Goal: Task Accomplishment & Management: Manage account settings

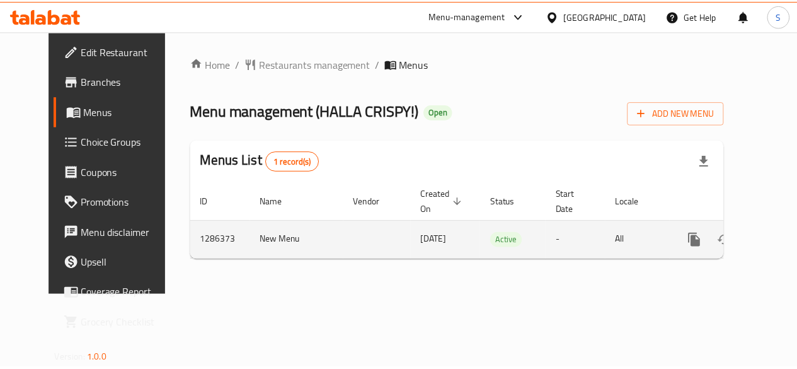
scroll to position [0, 4]
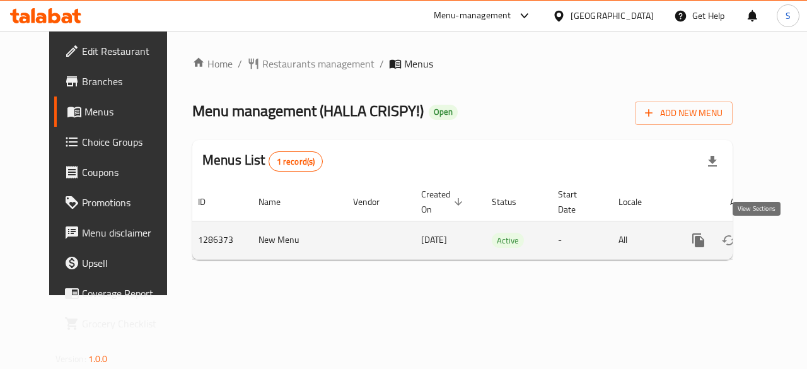
click at [783, 239] on icon "enhanced table" at bounding box center [788, 239] width 11 height 11
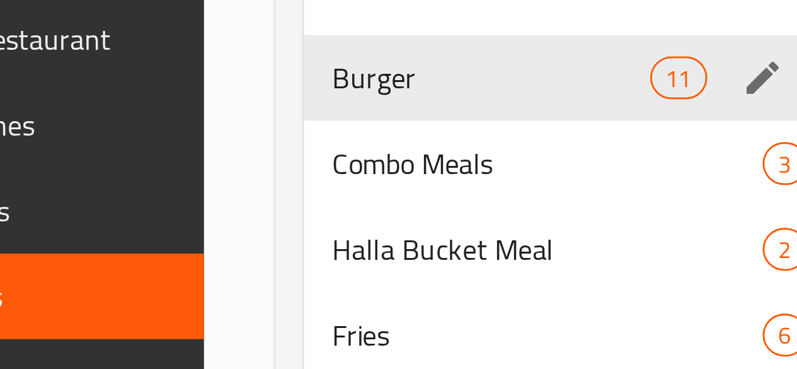
scroll to position [137, 0]
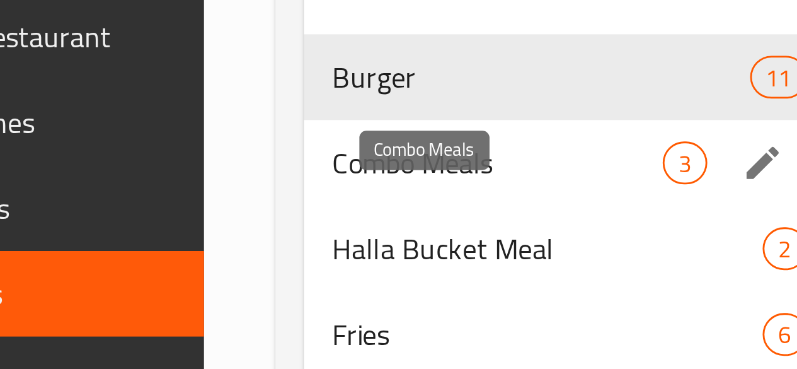
click at [208, 103] on span "Combo Meals" at bounding box center [236, 95] width 117 height 15
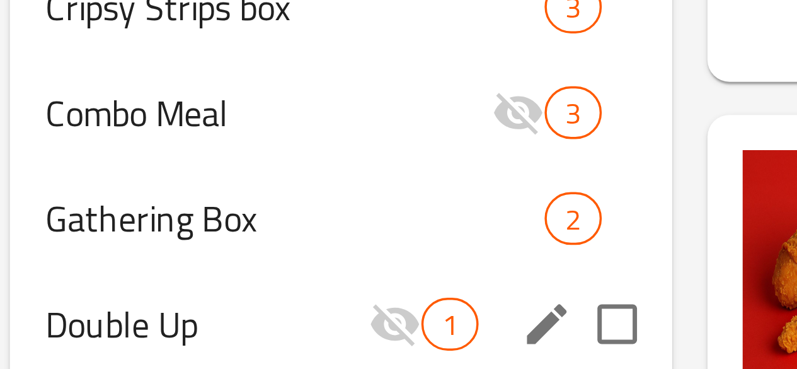
scroll to position [300, 0]
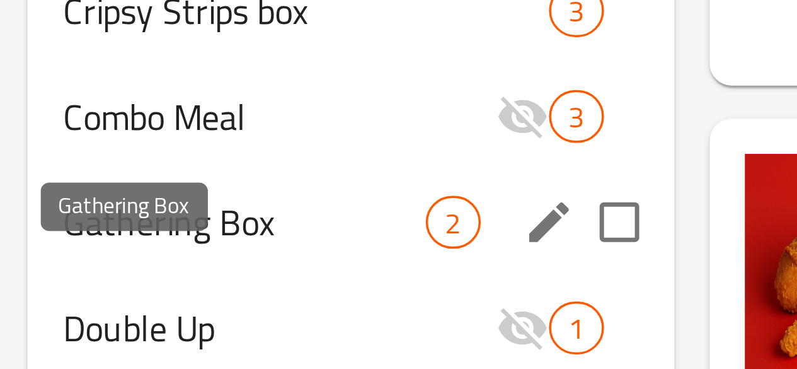
click at [226, 98] on span "Gathering Box" at bounding box center [245, 101] width 104 height 15
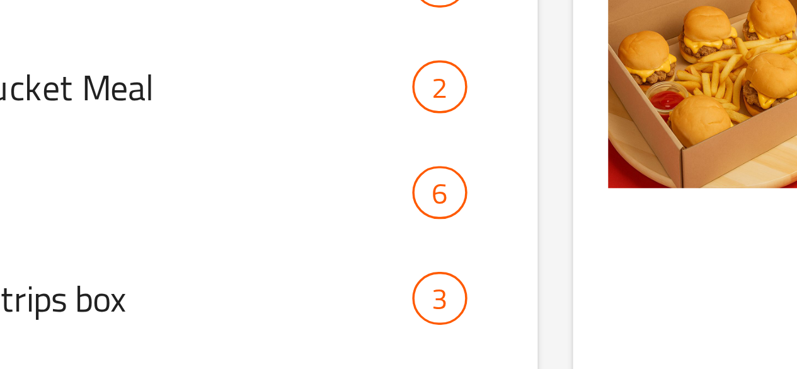
scroll to position [188, 0]
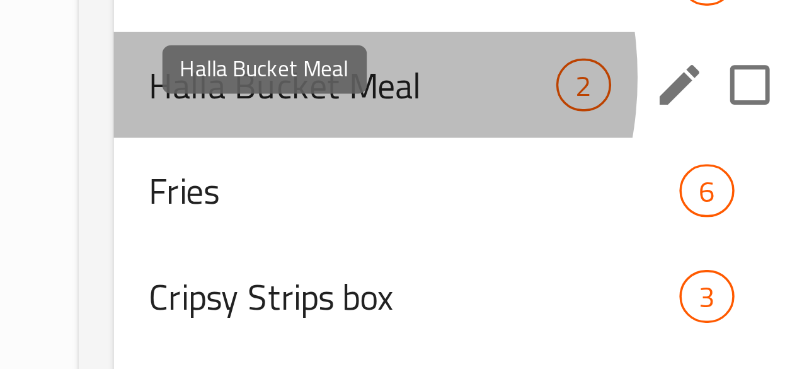
click at [216, 82] on span "Halla Bucket Meal" at bounding box center [236, 74] width 117 height 15
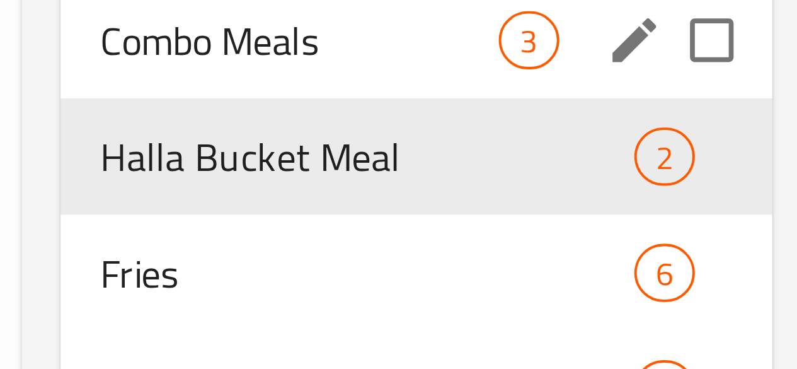
scroll to position [127, 0]
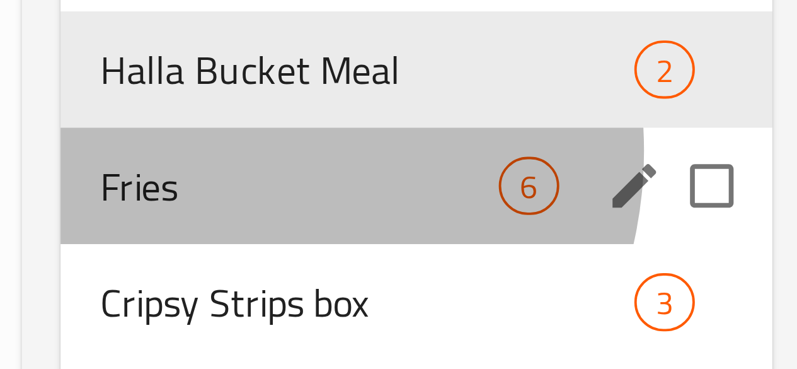
click at [210, 176] on div "Fries 6" at bounding box center [275, 166] width 185 height 30
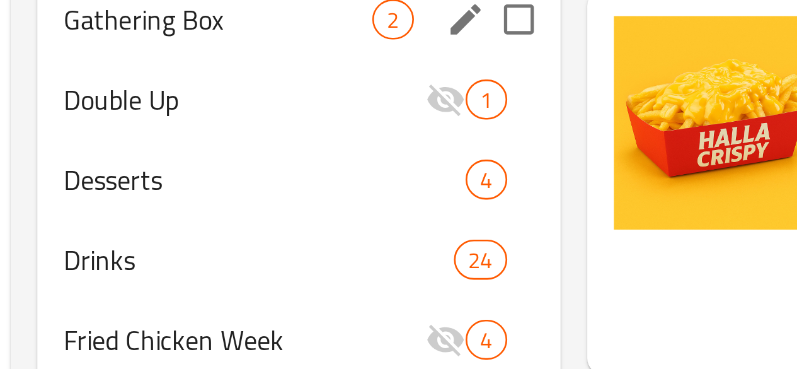
scroll to position [300, 0]
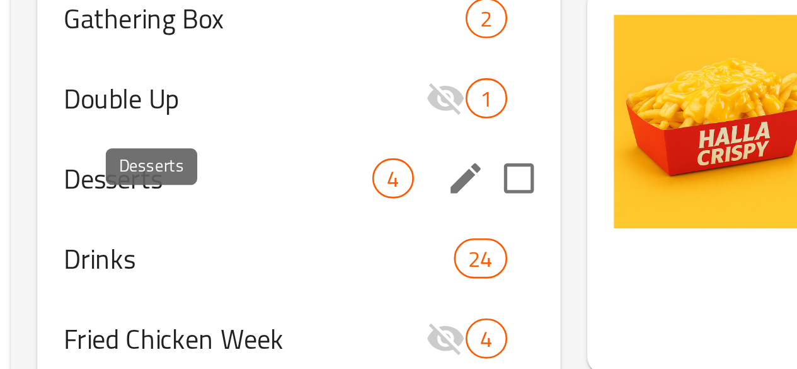
click at [202, 161] on span "Desserts" at bounding box center [236, 161] width 117 height 15
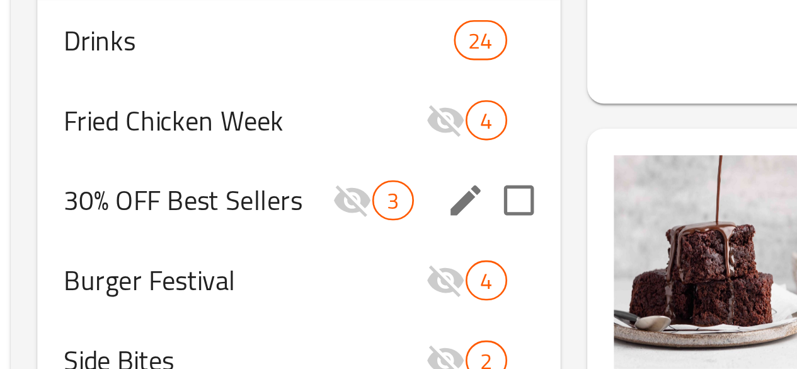
scroll to position [231, 0]
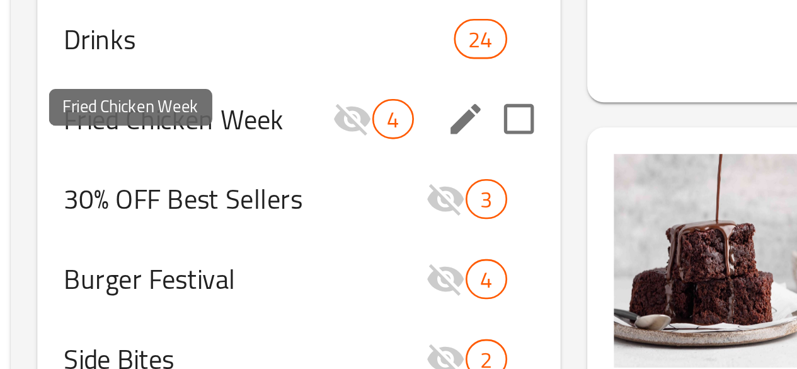
click at [217, 282] on span "Fried Chicken Week" at bounding box center [228, 274] width 101 height 15
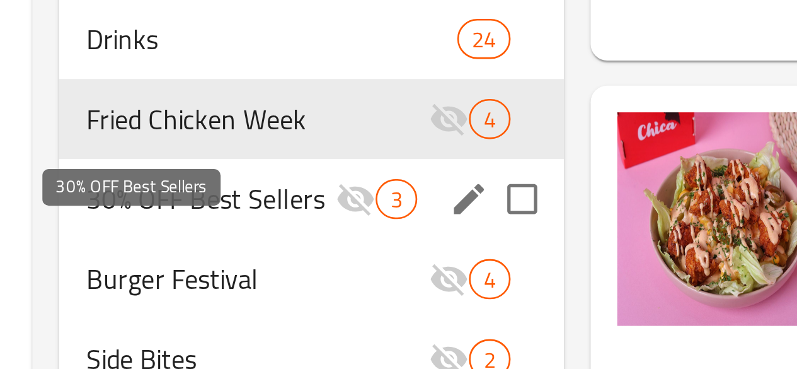
click at [205, 312] on span "30% OFF Best Sellers" at bounding box center [234, 304] width 95 height 15
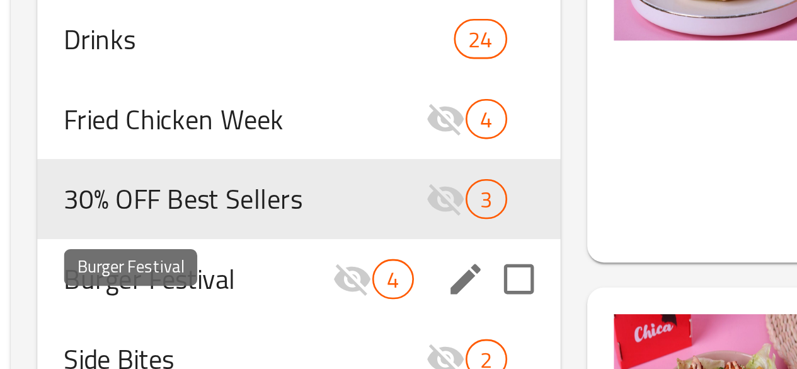
click at [202, 342] on span "Burger Festival" at bounding box center [228, 334] width 101 height 15
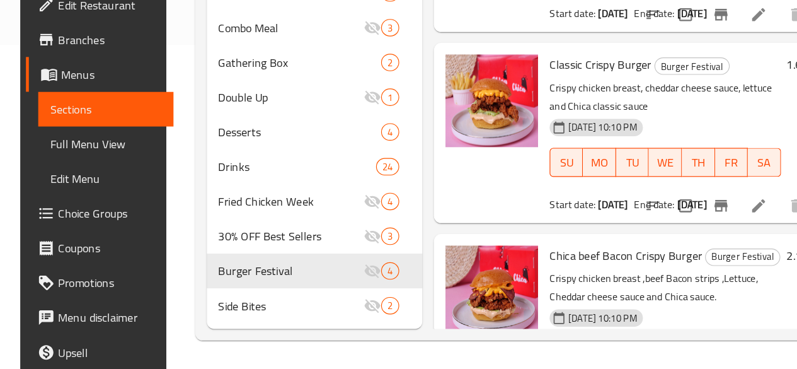
scroll to position [299, 0]
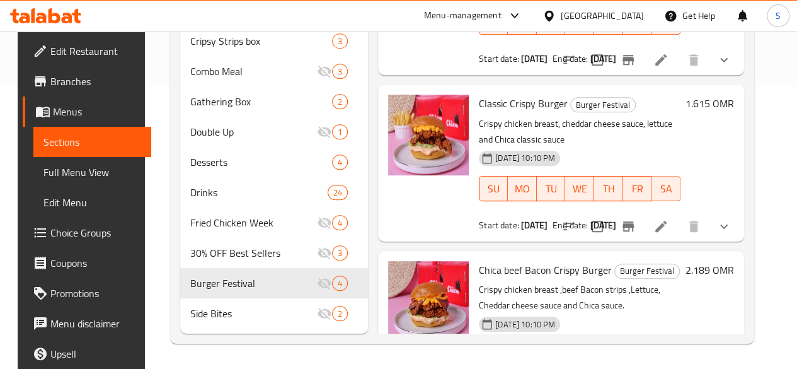
click at [25, 12] on icon at bounding box center [45, 15] width 71 height 15
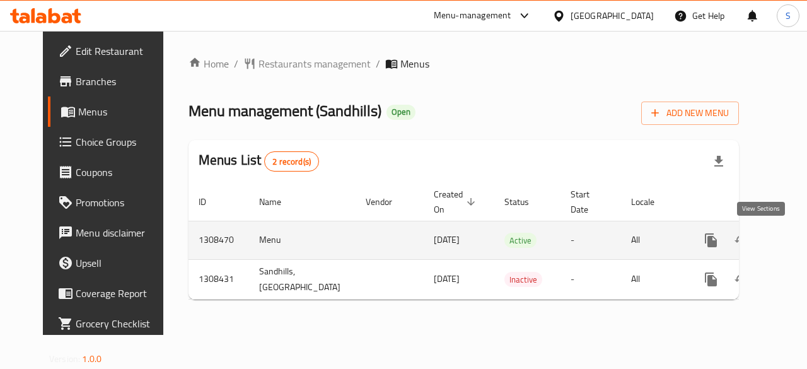
click at [796, 244] on icon "enhanced table" at bounding box center [801, 239] width 11 height 11
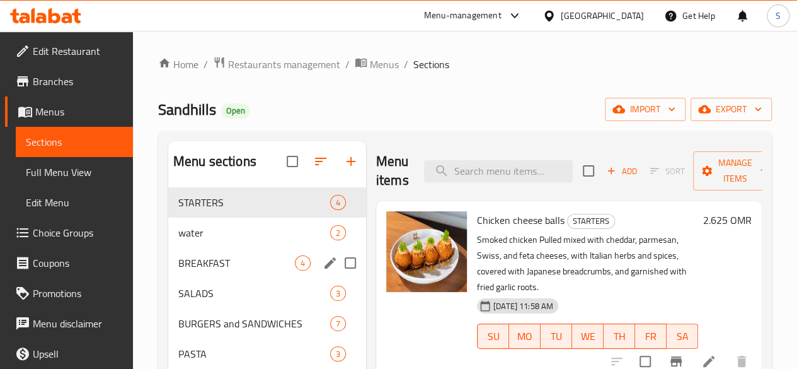
scroll to position [180, 0]
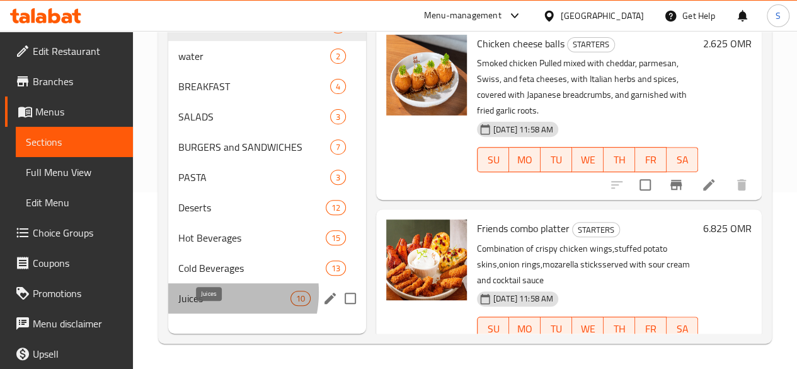
click at [202, 306] on span "Juices" at bounding box center [234, 298] width 112 height 15
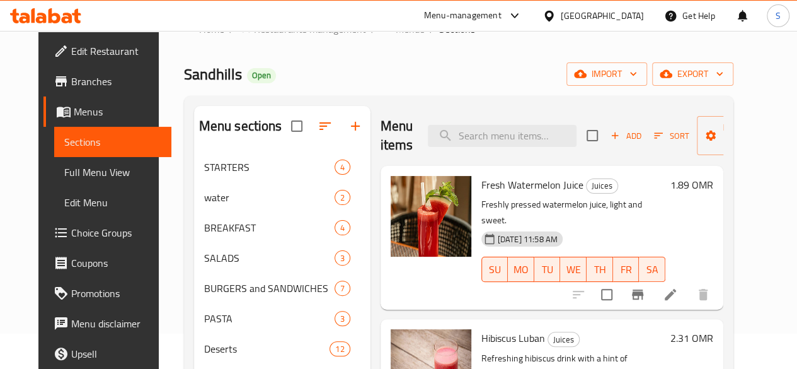
scroll to position [32, 0]
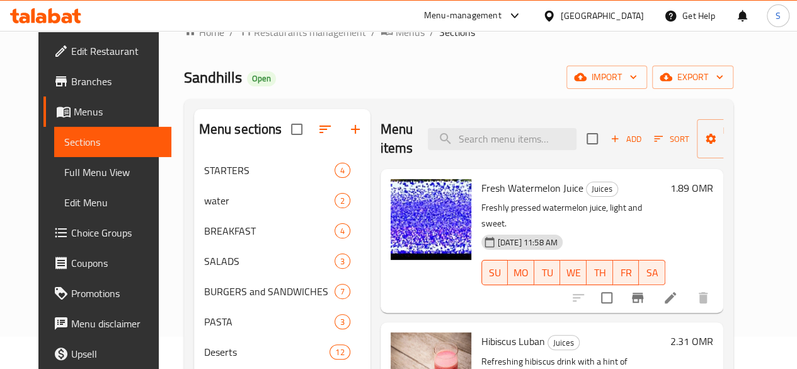
click at [350, 98] on div "Home / Restaurants management / Menus / Sections Sandhills Open import export M…" at bounding box center [459, 256] width 550 height 464
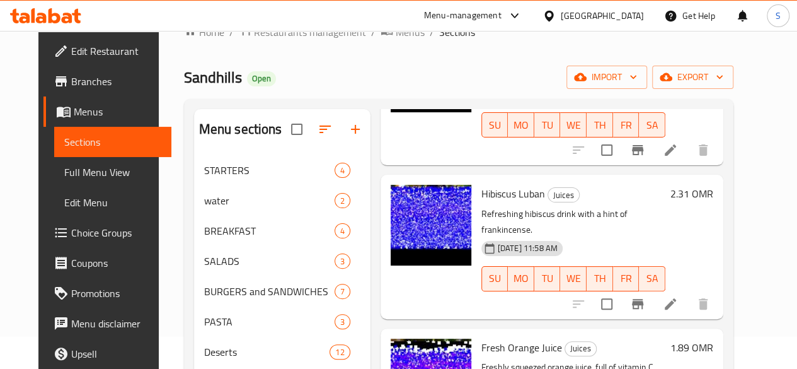
scroll to position [149, 0]
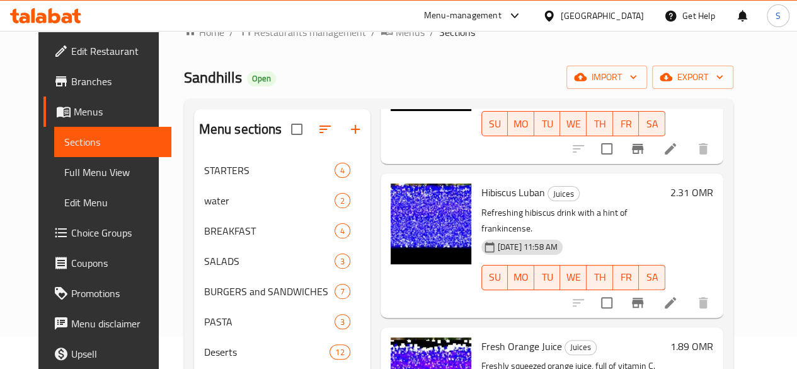
click at [676, 297] on icon at bounding box center [670, 302] width 11 height 11
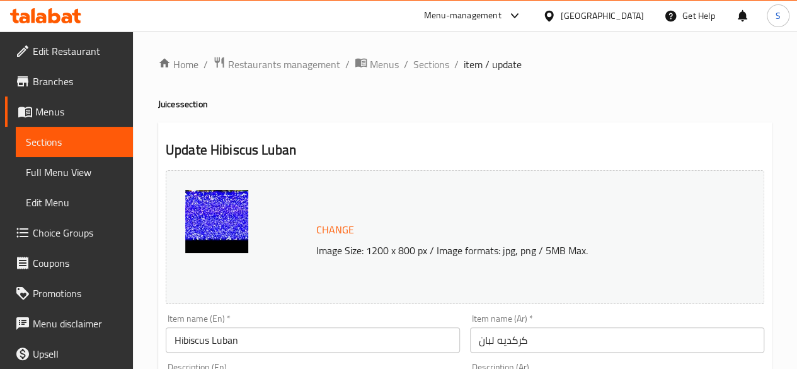
click at [339, 231] on span "Change" at bounding box center [335, 230] width 38 height 18
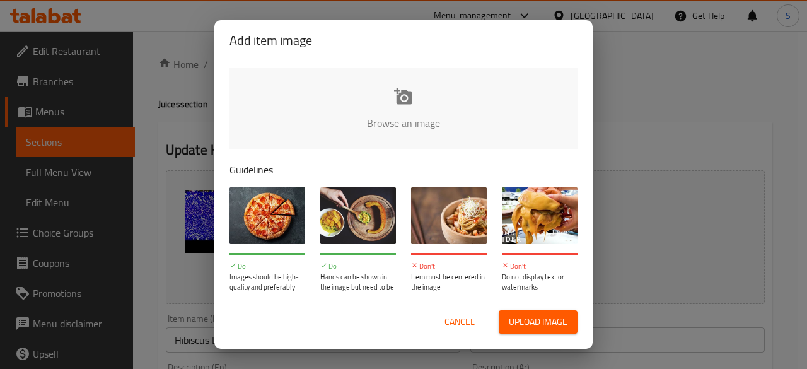
type input "C:\fakepath\Hibiscus Luban.png"
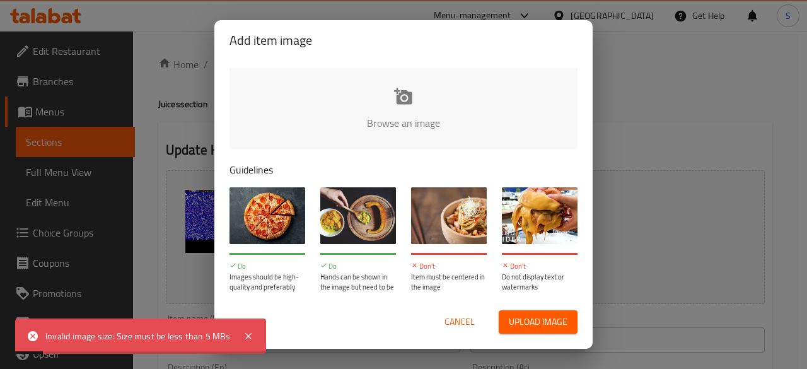
click at [483, 318] on div "Upload image" at bounding box center [529, 321] width 98 height 23
click at [471, 319] on span "Cancel" at bounding box center [459, 322] width 30 height 16
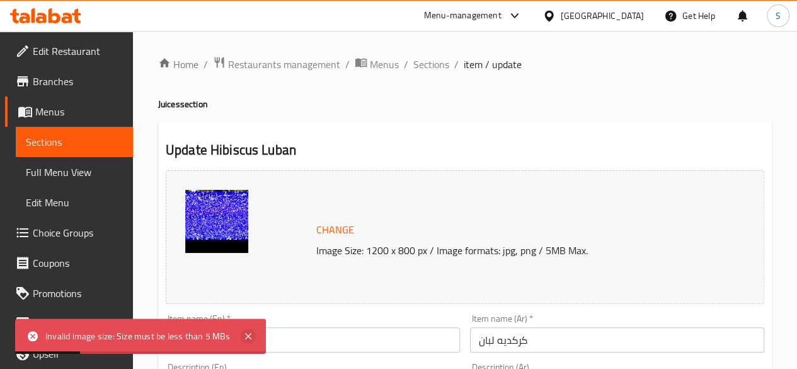
click at [253, 333] on icon at bounding box center [248, 335] width 15 height 15
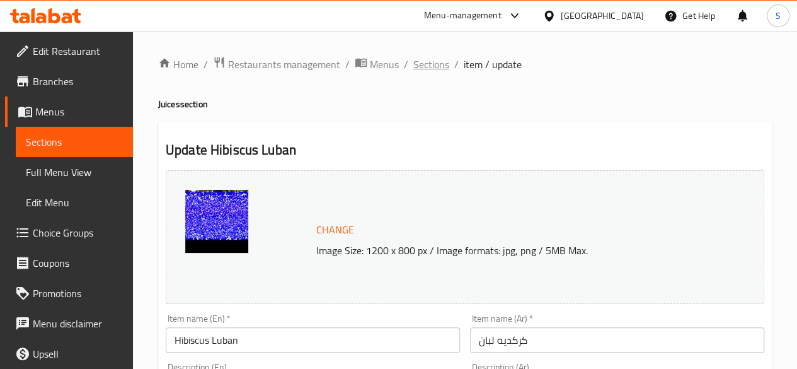
click at [437, 57] on span "Sections" at bounding box center [431, 64] width 36 height 15
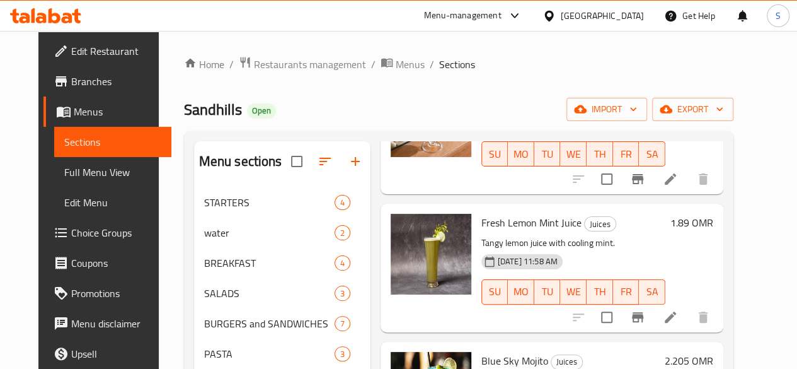
scroll to position [446, 0]
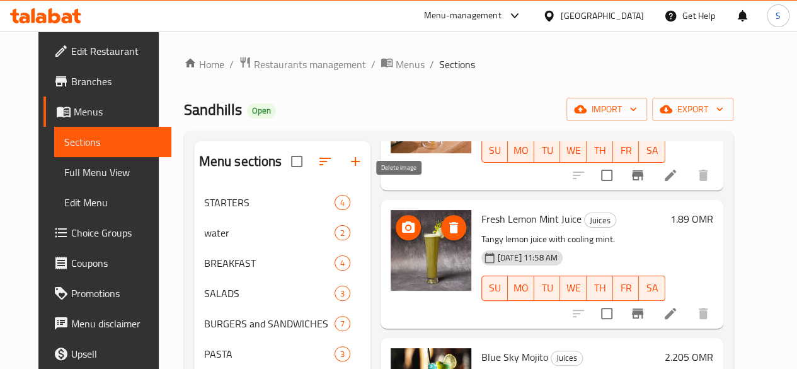
click at [449, 222] on icon "delete image" at bounding box center [453, 227] width 9 height 11
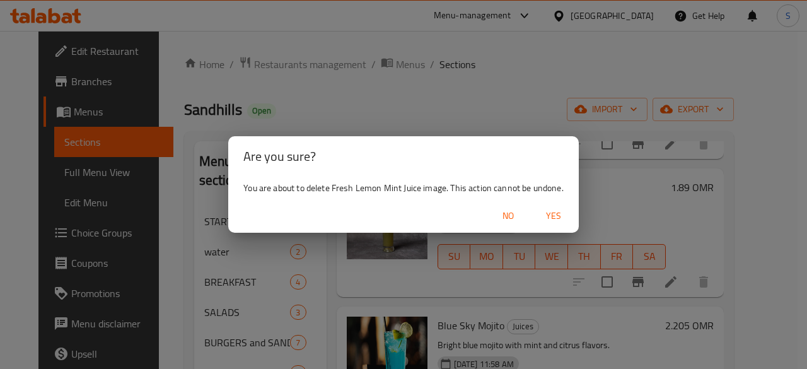
click at [558, 214] on span "Yes" at bounding box center [553, 216] width 30 height 16
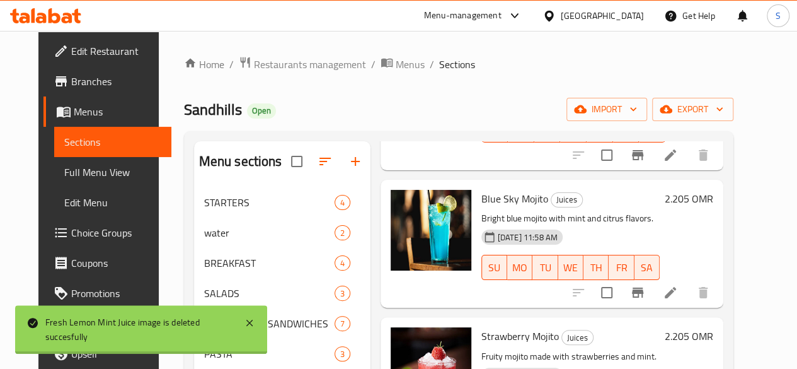
scroll to position [607, 0]
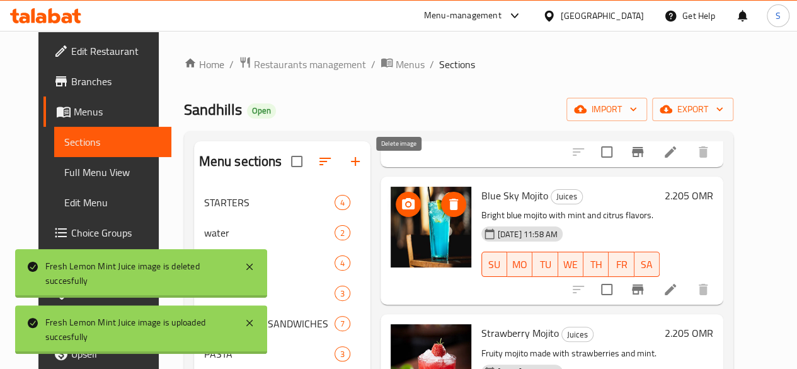
click at [449, 199] on icon "delete image" at bounding box center [453, 204] width 9 height 11
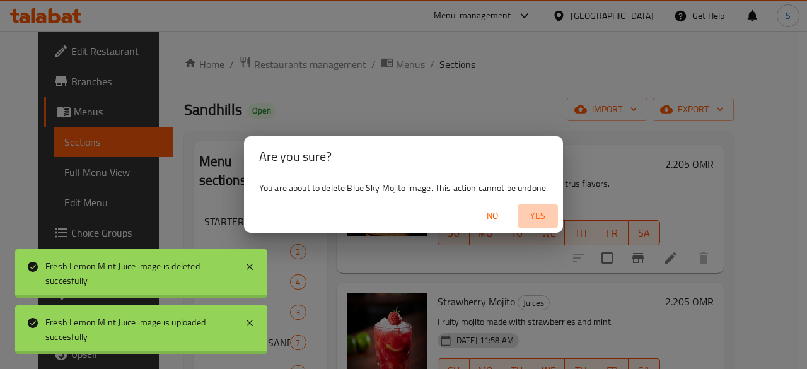
click at [536, 226] on button "Yes" at bounding box center [537, 215] width 40 height 23
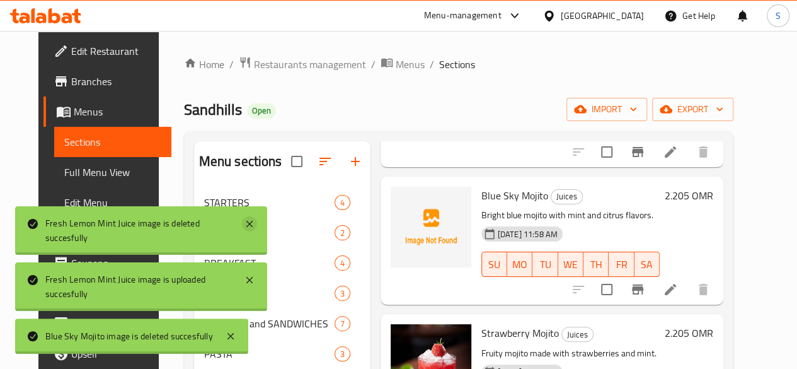
click at [249, 225] on icon at bounding box center [249, 224] width 6 height 6
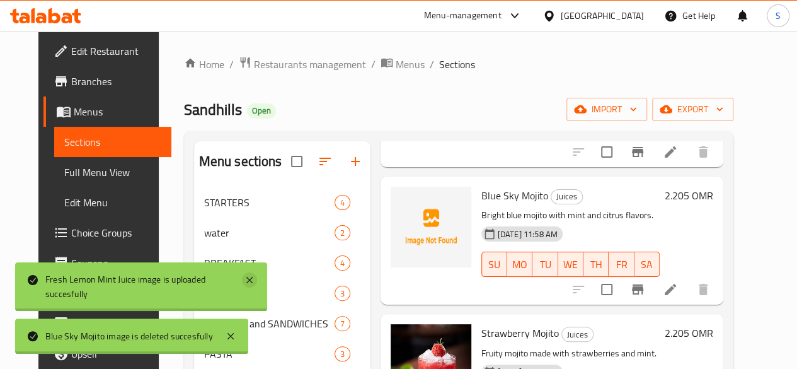
click at [249, 282] on icon at bounding box center [249, 279] width 15 height 15
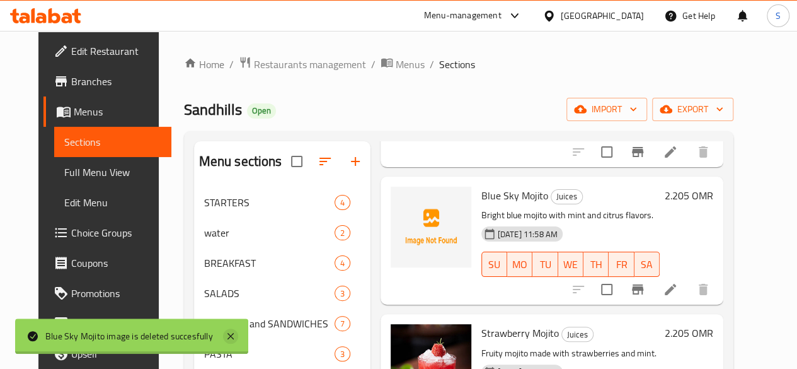
click at [238, 332] on icon at bounding box center [230, 335] width 15 height 15
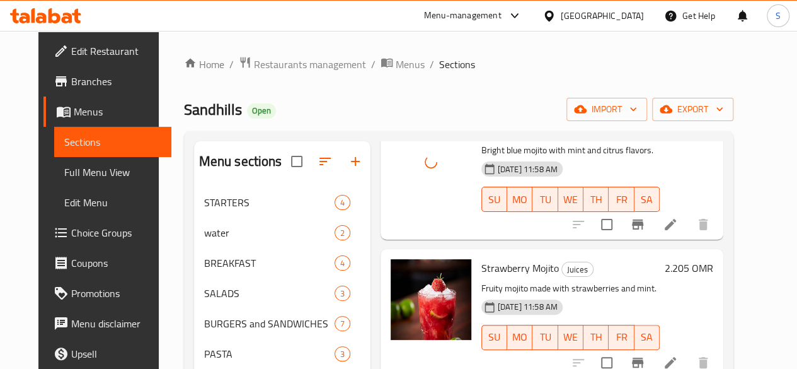
scroll to position [675, 0]
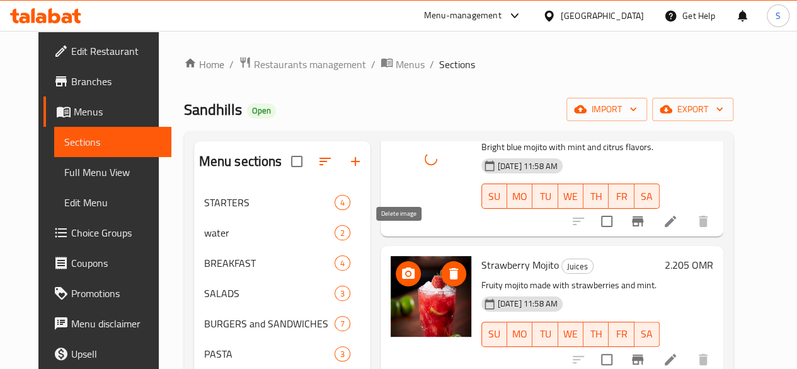
click at [449, 268] on icon "delete image" at bounding box center [453, 273] width 9 height 11
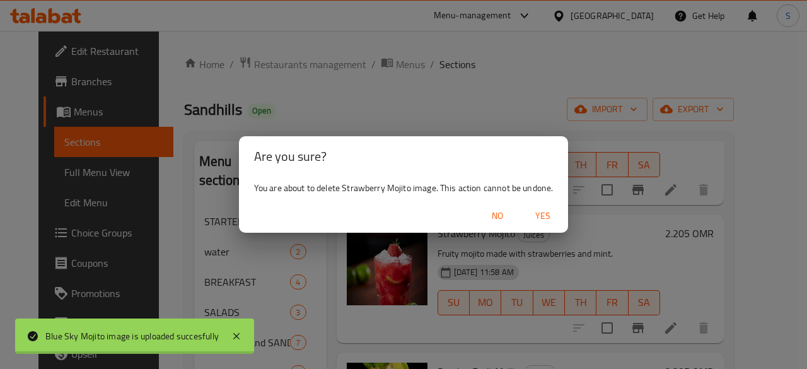
click at [541, 217] on span "Yes" at bounding box center [542, 216] width 30 height 16
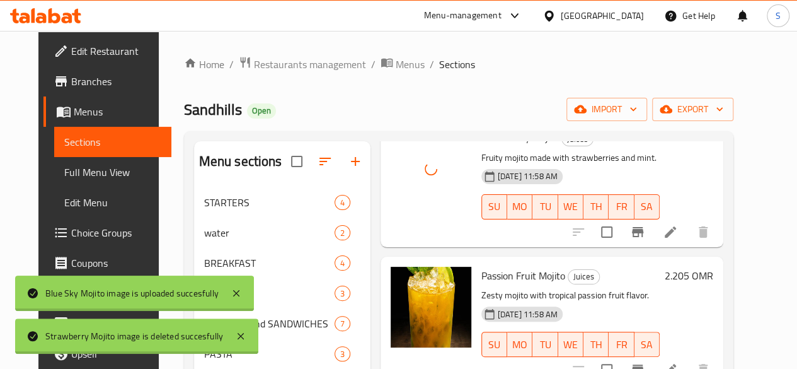
scroll to position [804, 0]
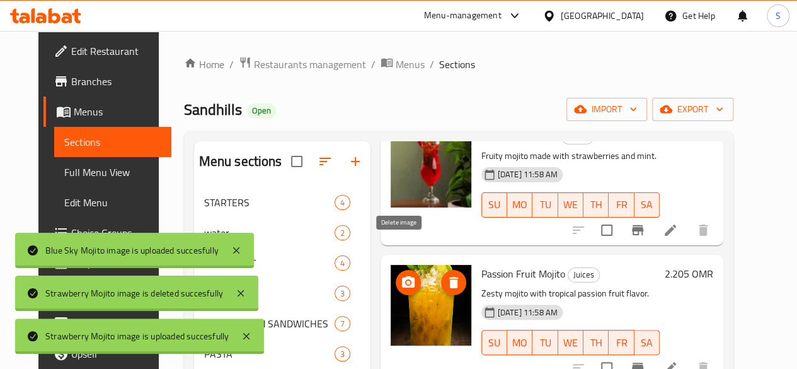
click at [449, 277] on icon "delete image" at bounding box center [453, 282] width 9 height 11
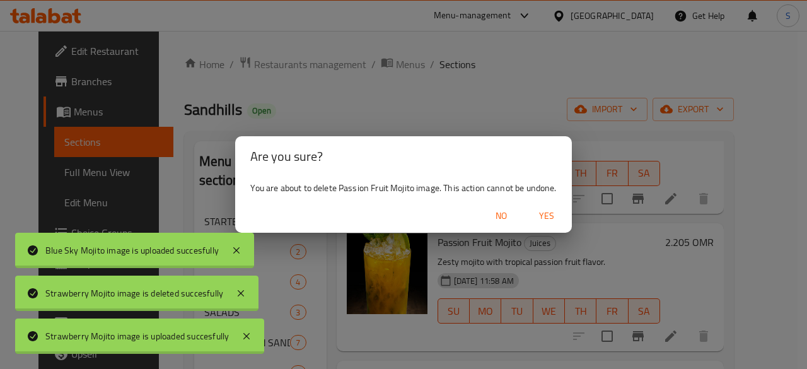
click at [553, 208] on span "Yes" at bounding box center [546, 216] width 30 height 16
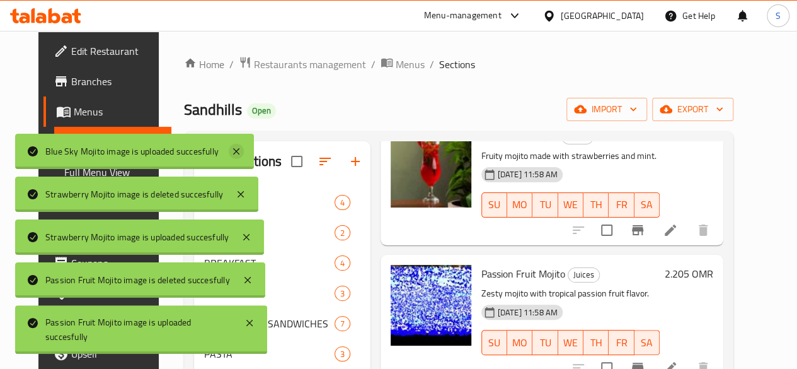
click at [234, 151] on icon at bounding box center [236, 151] width 15 height 15
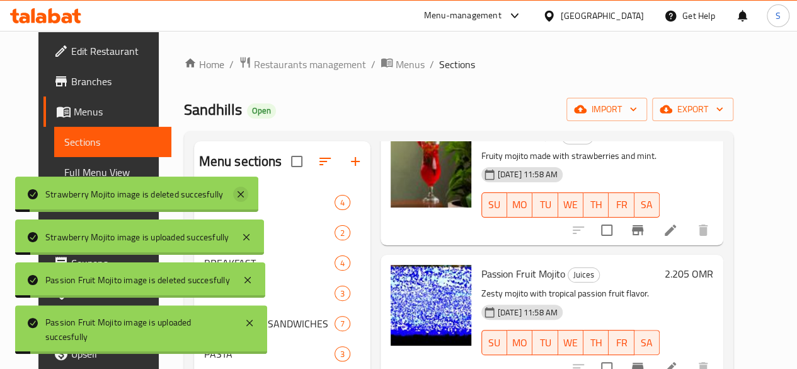
click at [243, 191] on icon at bounding box center [240, 194] width 15 height 15
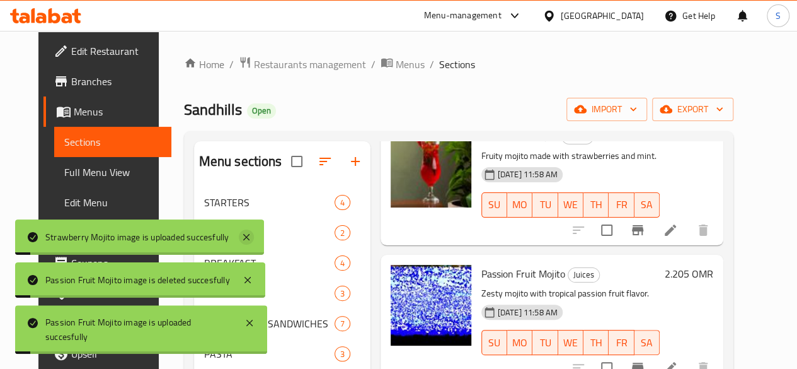
click at [251, 239] on icon at bounding box center [246, 236] width 15 height 15
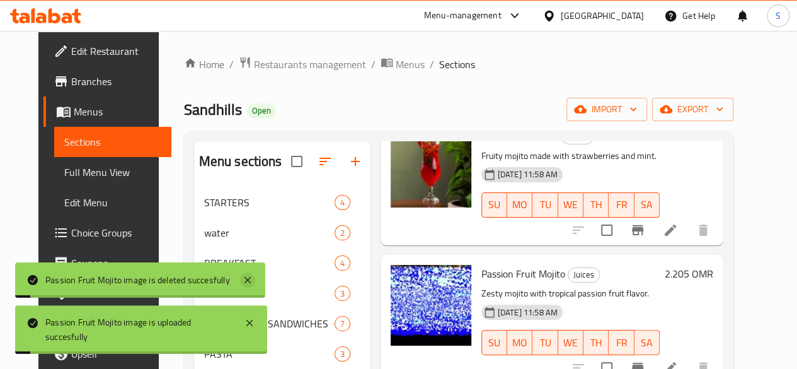
click at [252, 275] on icon at bounding box center [247, 279] width 15 height 15
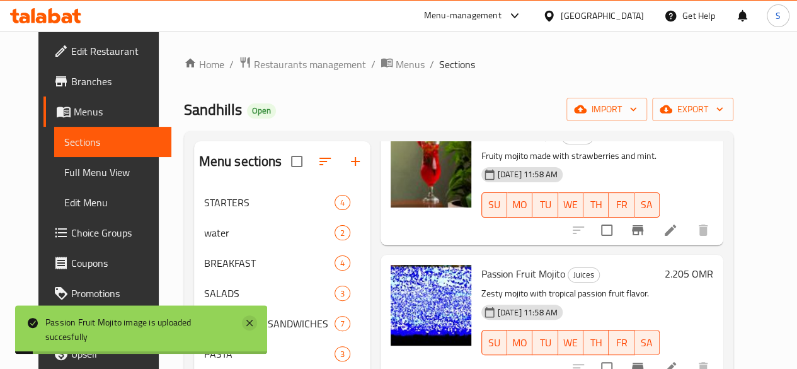
click at [251, 319] on icon at bounding box center [249, 322] width 15 height 15
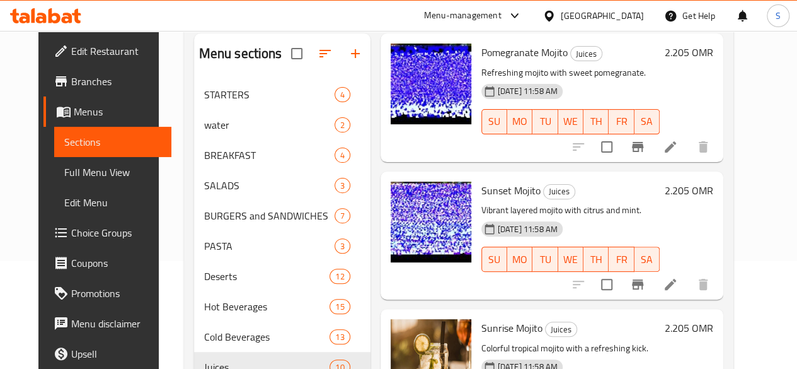
scroll to position [180, 0]
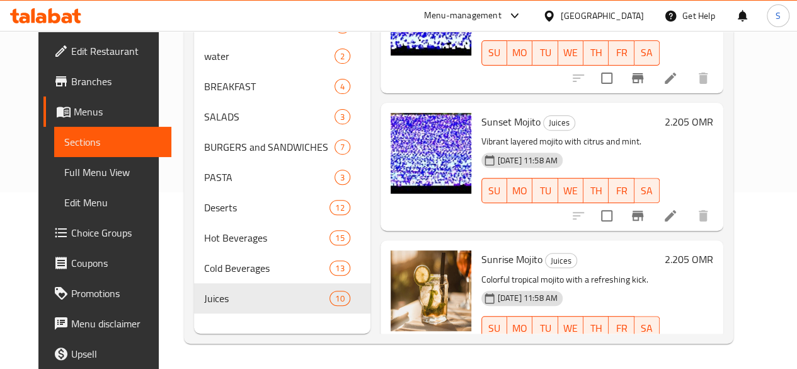
click at [607, 250] on h6 "Sunrise Mojito Juices" at bounding box center [570, 259] width 178 height 18
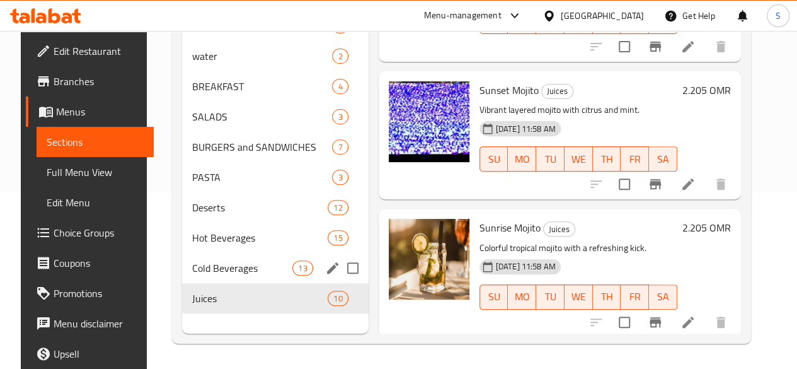
click at [234, 253] on div "Hot Beverages 15" at bounding box center [275, 237] width 187 height 30
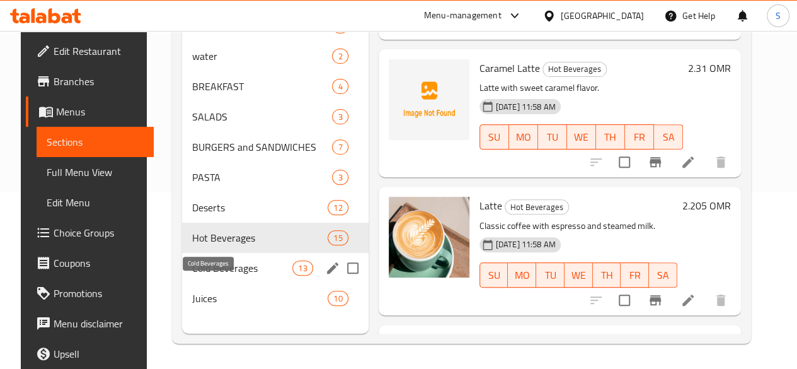
click at [221, 275] on span "Cold Beverages" at bounding box center [242, 267] width 100 height 15
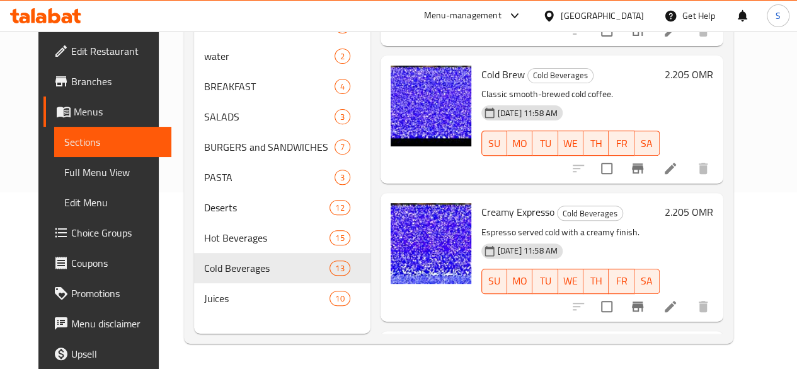
scroll to position [1430, 0]
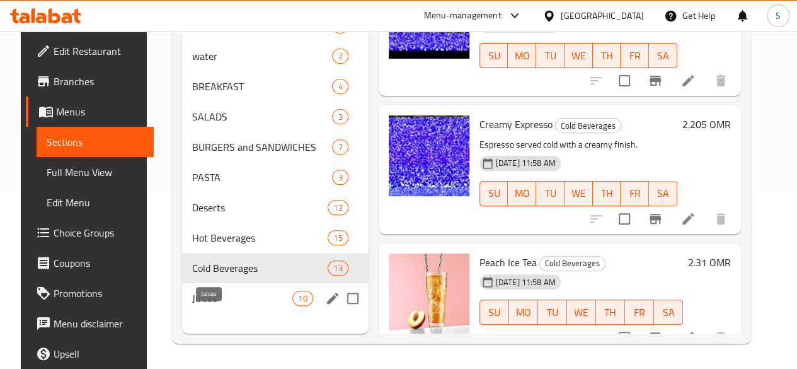
click at [192, 306] on span "Juices" at bounding box center [242, 298] width 100 height 15
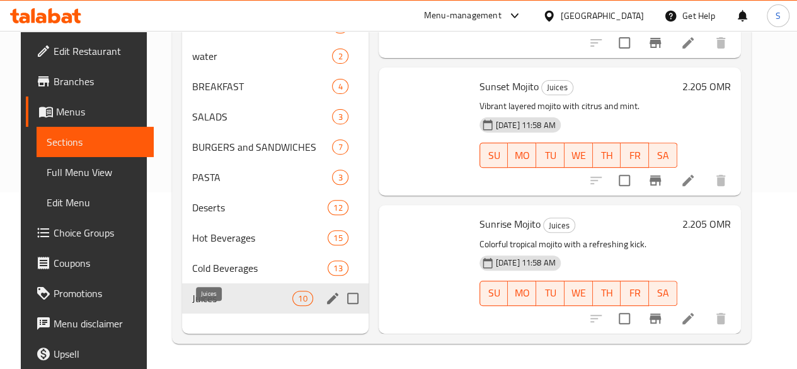
scroll to position [1055, 0]
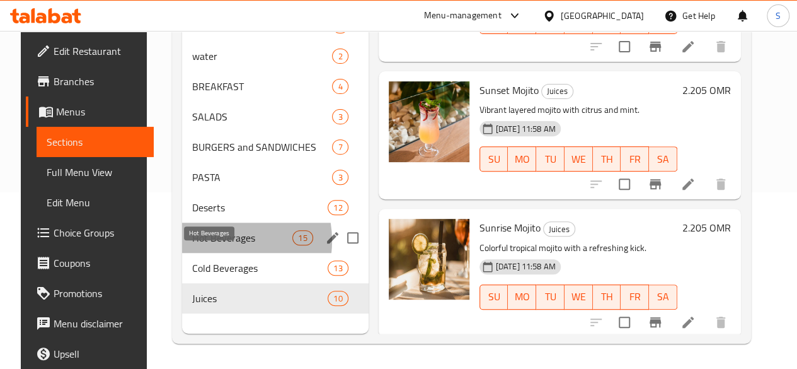
click at [206, 245] on span "Hot Beverages" at bounding box center [242, 237] width 100 height 15
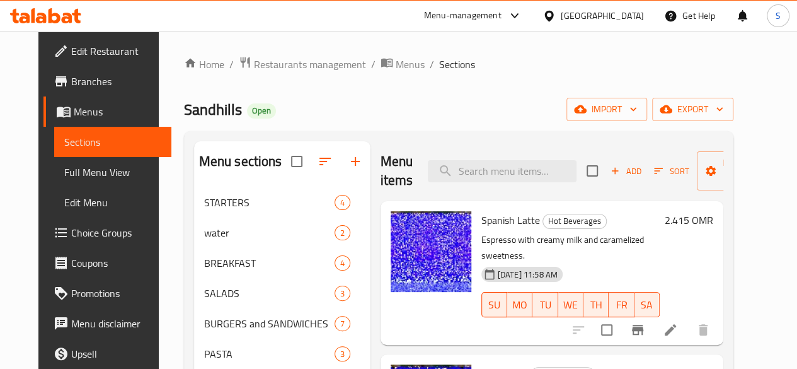
click at [53, 13] on icon at bounding box center [55, 15] width 12 height 15
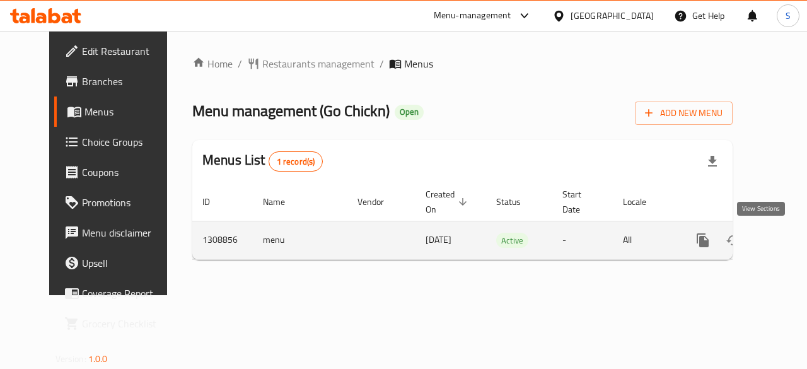
click at [778, 249] on link "enhanced table" at bounding box center [793, 240] width 30 height 30
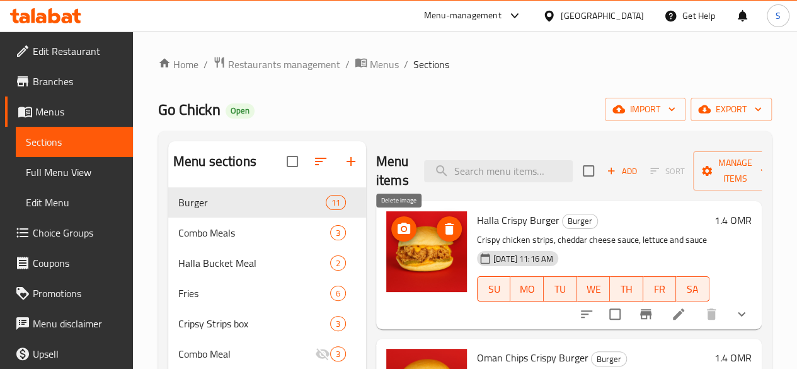
click at [445, 227] on icon "delete image" at bounding box center [449, 228] width 9 height 11
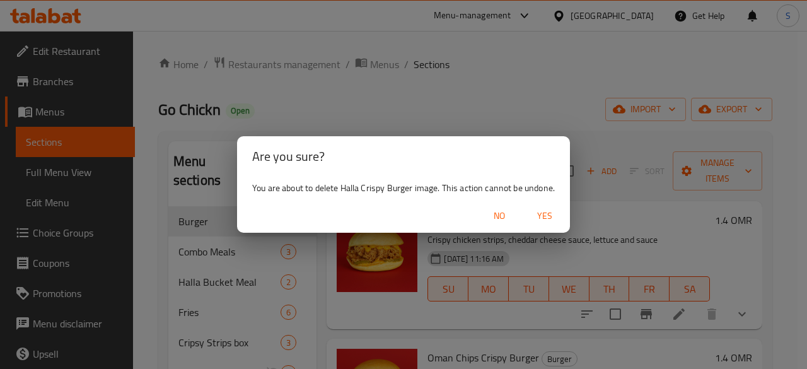
click at [550, 225] on button "Yes" at bounding box center [544, 215] width 40 height 23
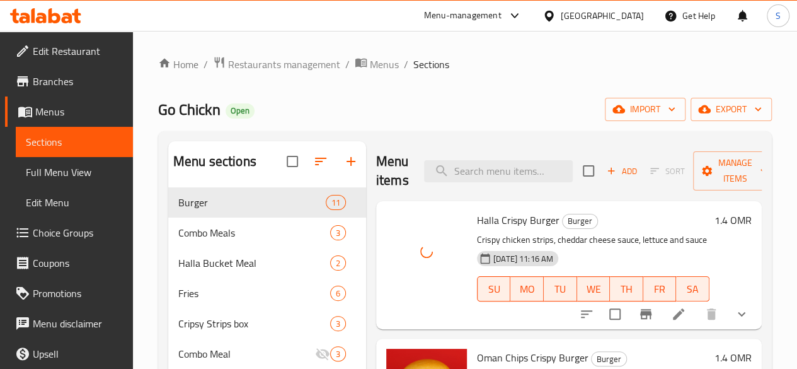
click at [667, 323] on li at bounding box center [678, 313] width 35 height 23
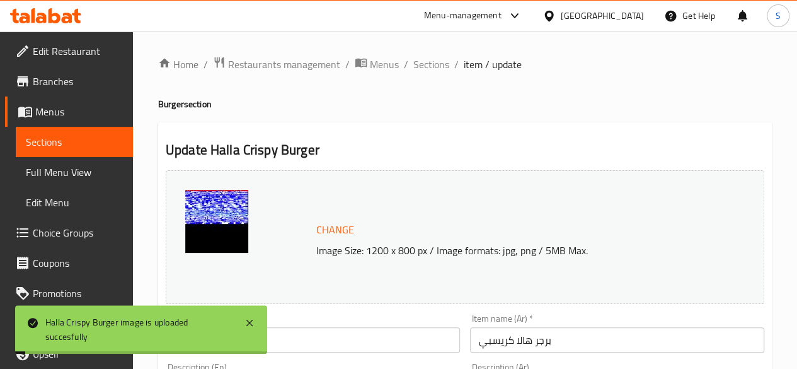
scroll to position [53, 0]
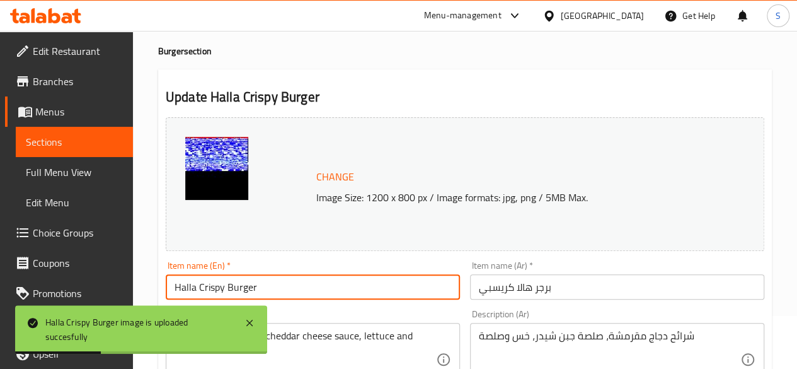
drag, startPoint x: 200, startPoint y: 287, endPoint x: 124, endPoint y: 292, distance: 77.0
type input "Crispy Burger"
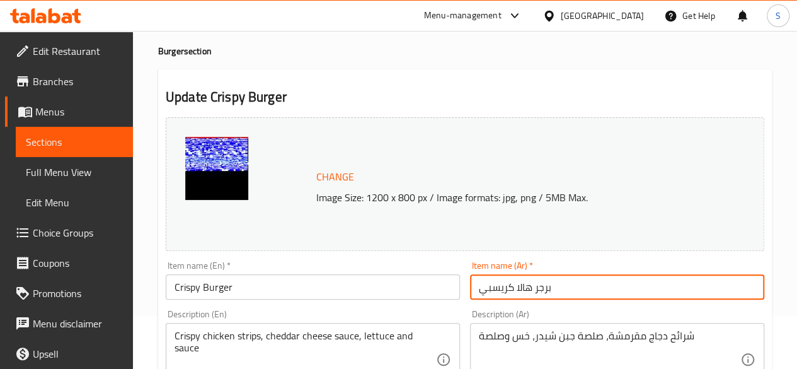
drag, startPoint x: 536, startPoint y: 289, endPoint x: 517, endPoint y: 288, distance: 18.9
click at [517, 288] on input "برجر هالا كريسبي" at bounding box center [617, 286] width 294 height 25
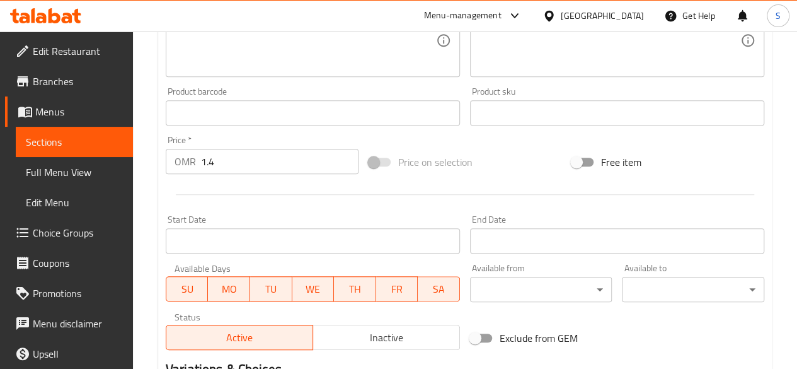
scroll to position [372, 0]
type input "برجر كريسبي"
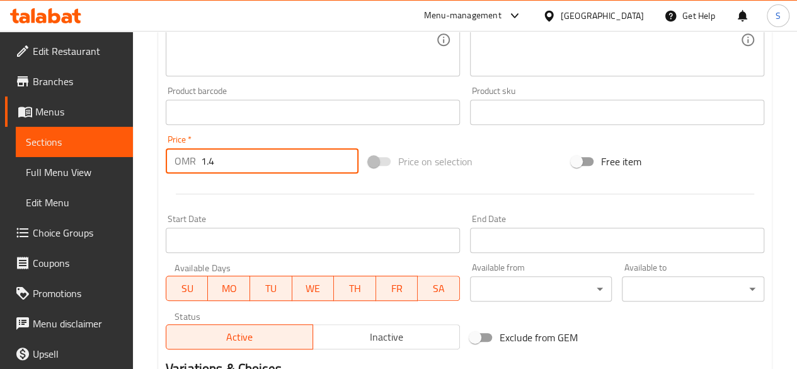
drag, startPoint x: 248, startPoint y: 161, endPoint x: 105, endPoint y: 156, distance: 143.8
click at [105, 156] on div "Edit Restaurant Branches Menus Sections Full Menu View Edit Menu Choice Groups …" at bounding box center [398, 133] width 797 height 950
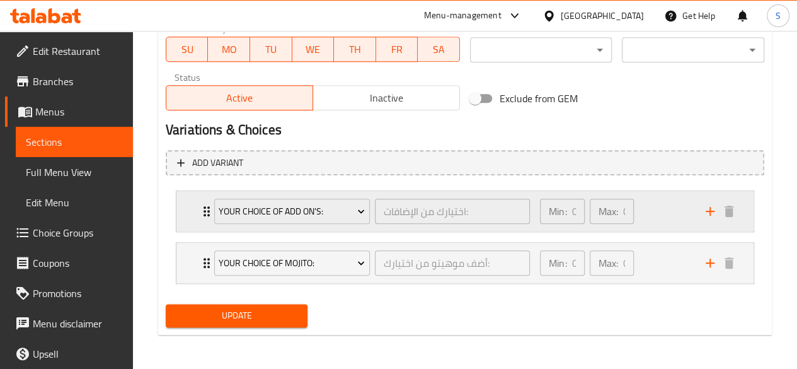
click at [209, 220] on div "Your Choice of Add On's: اختيارك من الإضافات: ​" at bounding box center [372, 211] width 331 height 40
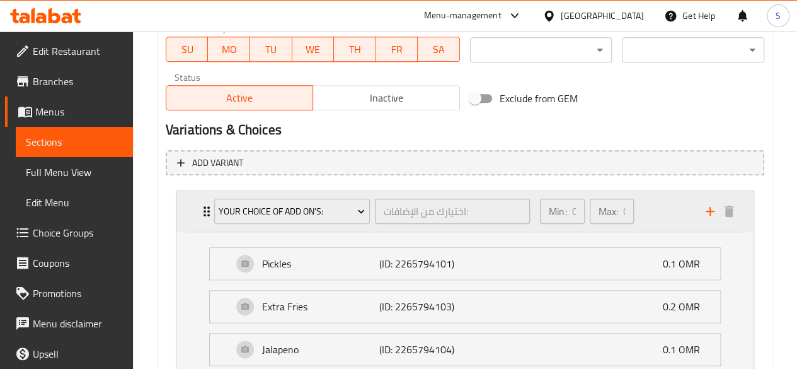
click at [208, 215] on div "Your Choice of Add On's: اختيارك من الإضافات: ​" at bounding box center [372, 211] width 331 height 40
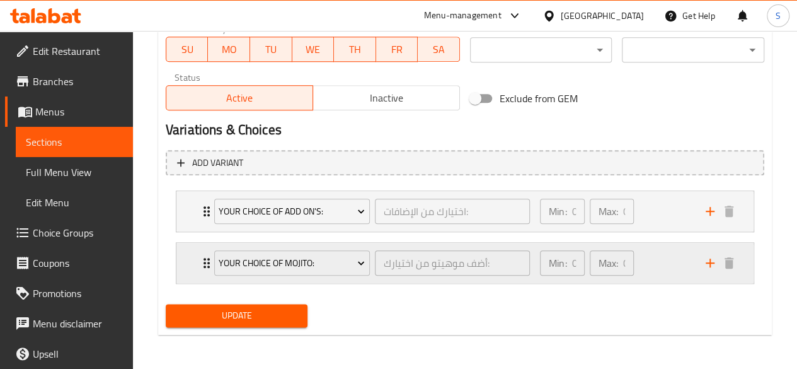
click at [205, 260] on icon "Expand" at bounding box center [206, 262] width 15 height 15
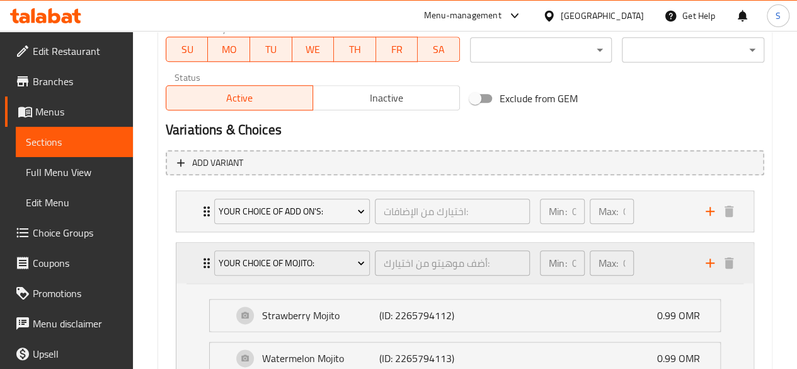
click at [207, 259] on div "Your Choice of Mojito: أضف موهيتو من اختيارك: ​" at bounding box center [372, 263] width 331 height 40
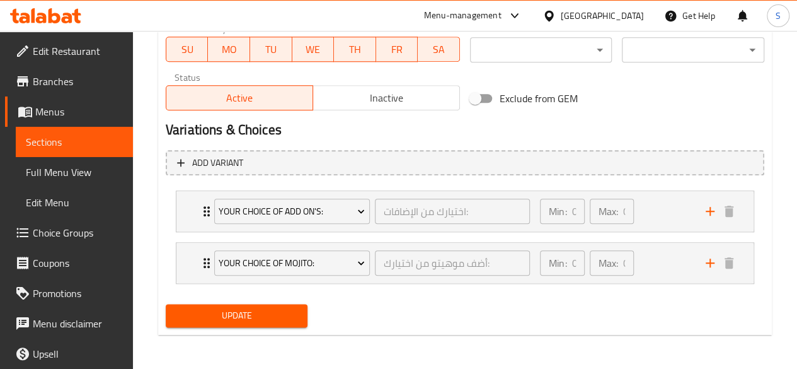
type input "2.8"
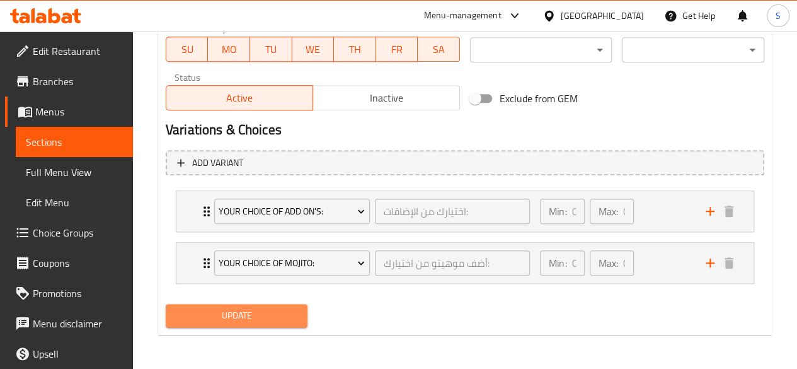
click at [194, 318] on span "Update" at bounding box center [237, 316] width 122 height 16
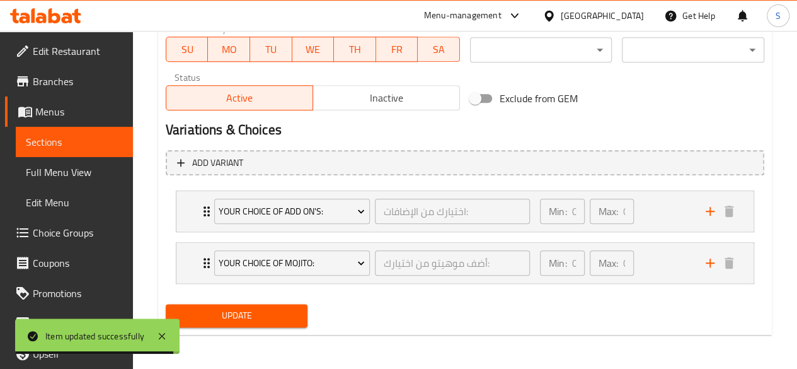
scroll to position [0, 0]
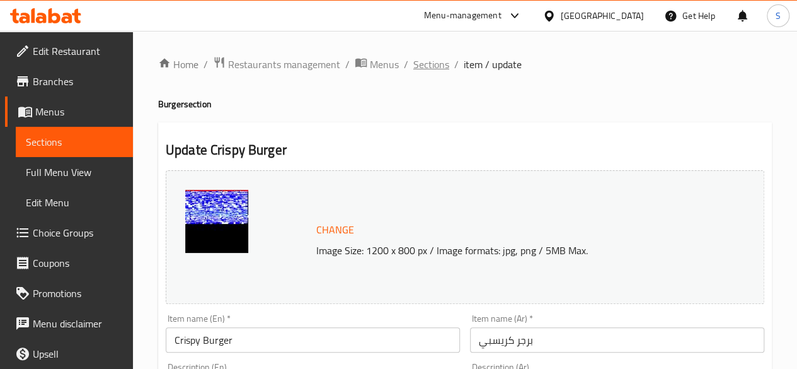
click at [429, 65] on span "Sections" at bounding box center [431, 64] width 36 height 15
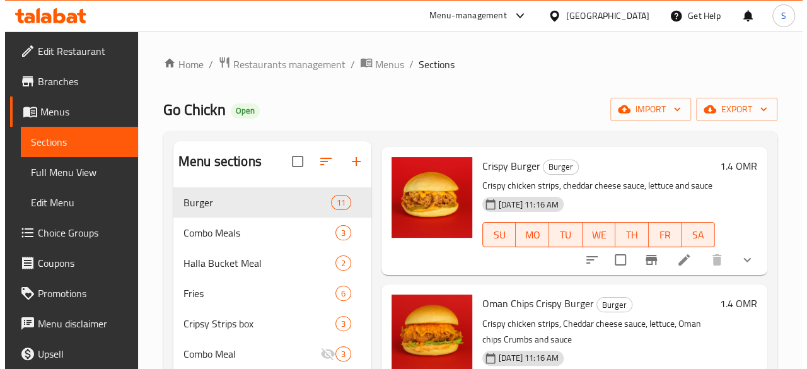
scroll to position [55, 0]
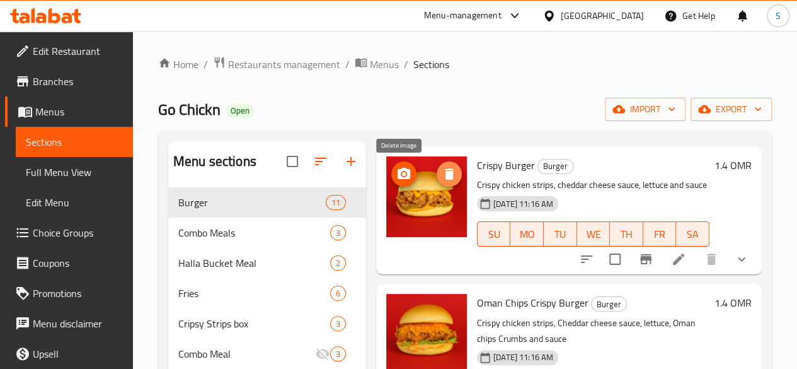
click at [442, 175] on icon "delete image" at bounding box center [449, 173] width 15 height 15
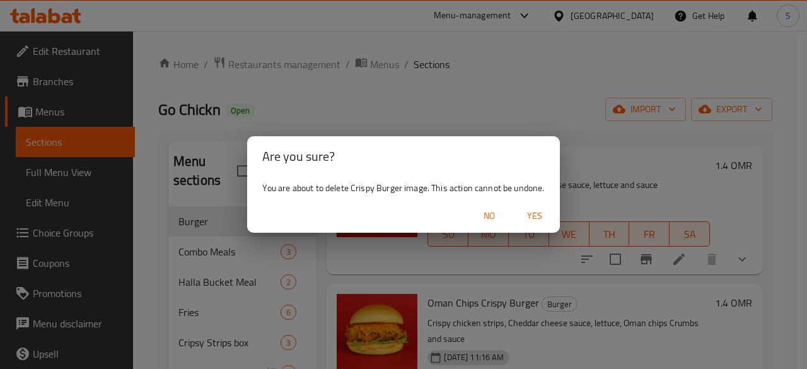
click at [532, 217] on span "Yes" at bounding box center [534, 216] width 30 height 16
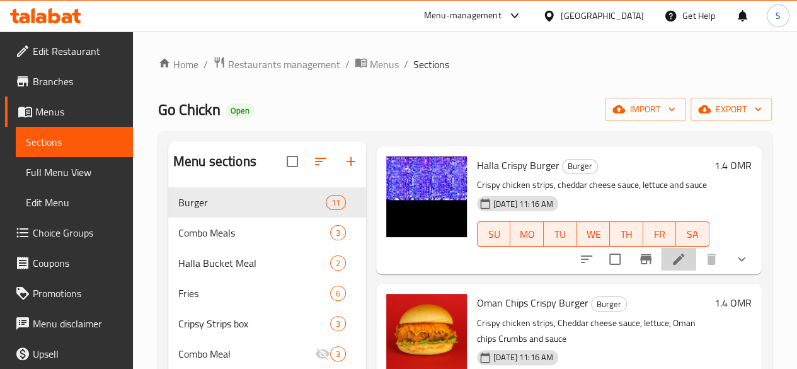
click at [681, 266] on li at bounding box center [678, 259] width 35 height 23
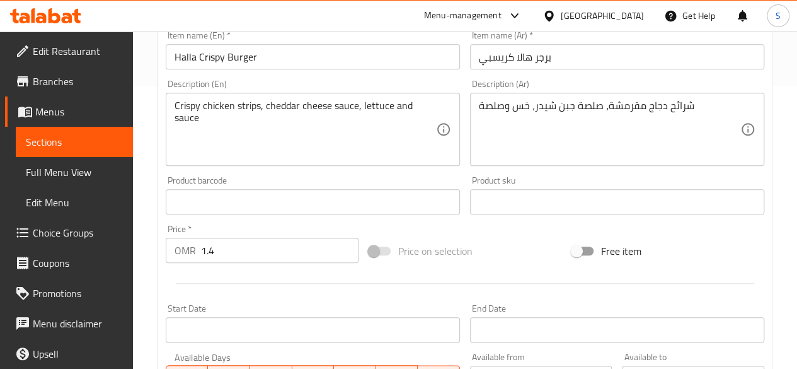
scroll to position [282, 0]
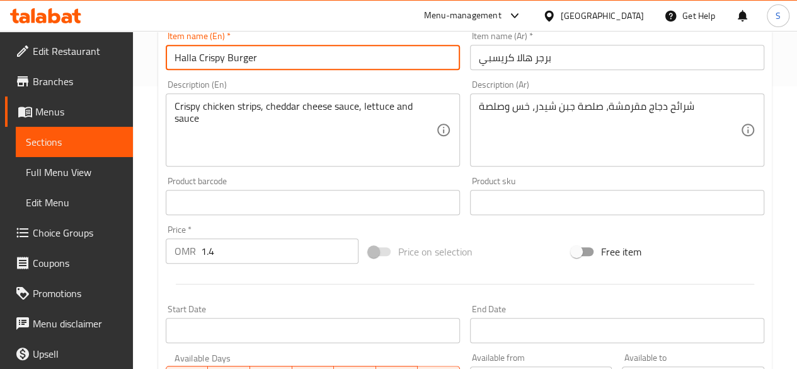
drag, startPoint x: 197, startPoint y: 56, endPoint x: 124, endPoint y: 66, distance: 74.4
click at [124, 66] on div "Edit Restaurant Branches Menus Sections Full Menu View Edit Menu Choice Groups …" at bounding box center [398, 224] width 797 height 950
type input "Crispy Burger"
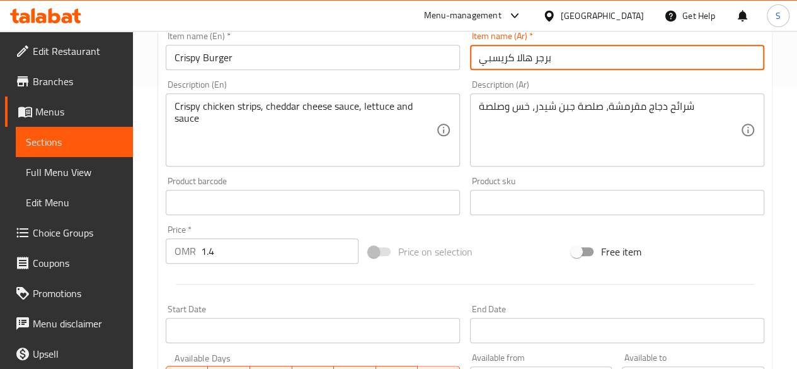
drag, startPoint x: 533, startPoint y: 54, endPoint x: 515, endPoint y: 55, distance: 18.3
click at [515, 55] on input "برجر هالا كريسبي" at bounding box center [617, 57] width 294 height 25
type input "برجر كريسبي"
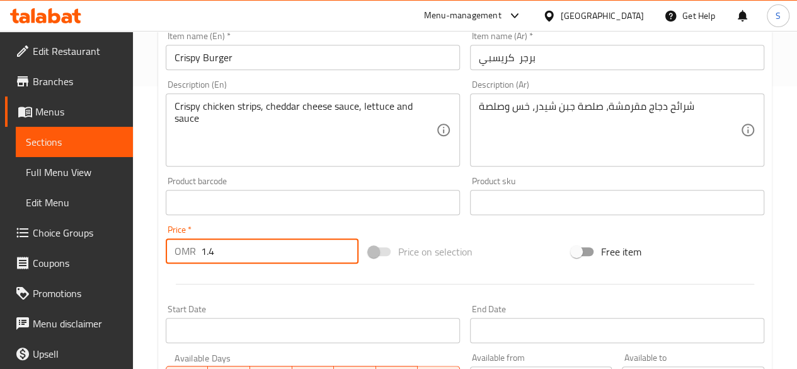
drag, startPoint x: 264, startPoint y: 248, endPoint x: 102, endPoint y: 270, distance: 163.5
click at [102, 270] on div "Edit Restaurant Branches Menus Sections Full Menu View Edit Menu Choice Groups …" at bounding box center [398, 224] width 797 height 950
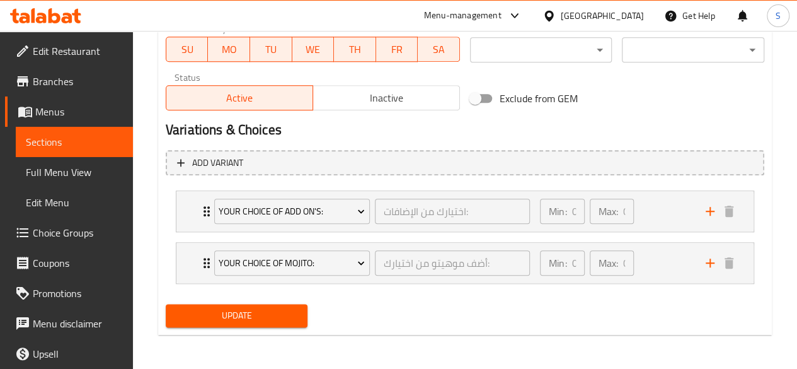
type input "2.8"
click at [238, 304] on button "Update" at bounding box center [237, 315] width 142 height 23
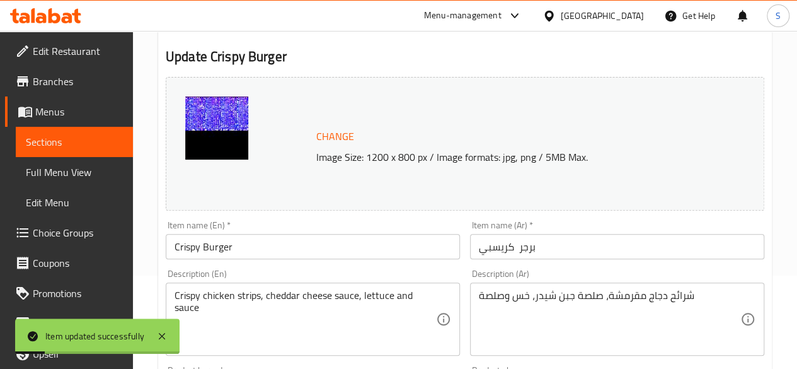
scroll to position [0, 0]
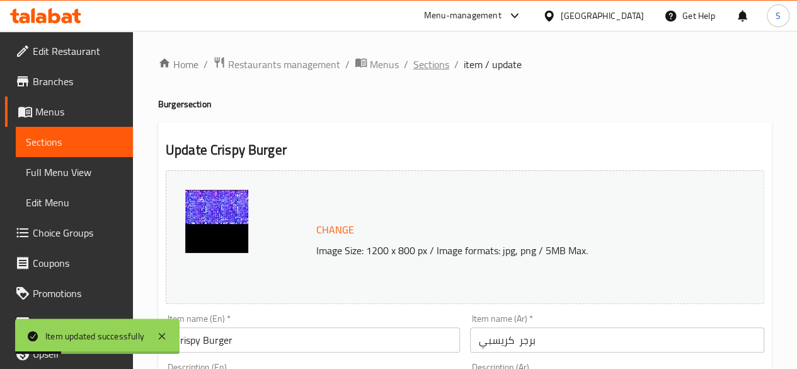
click at [426, 65] on span "Sections" at bounding box center [431, 64] width 36 height 15
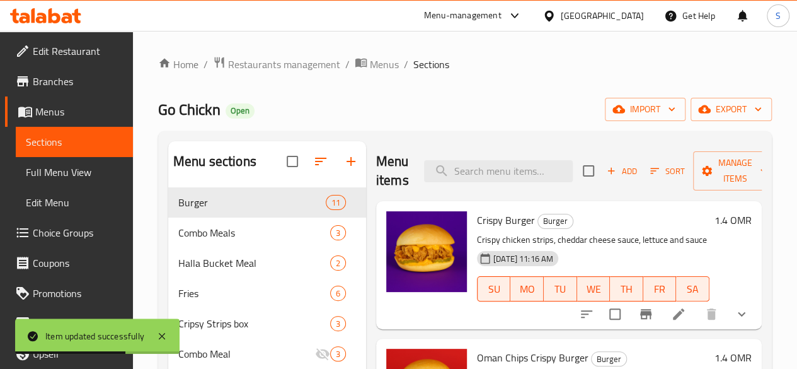
click at [673, 318] on icon at bounding box center [678, 313] width 11 height 11
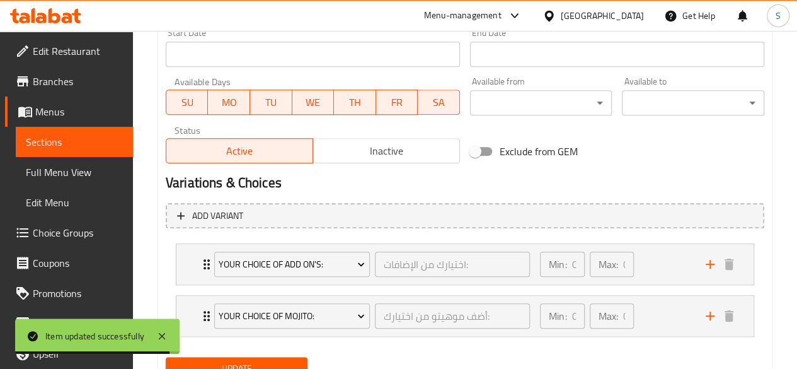
scroll to position [563, 0]
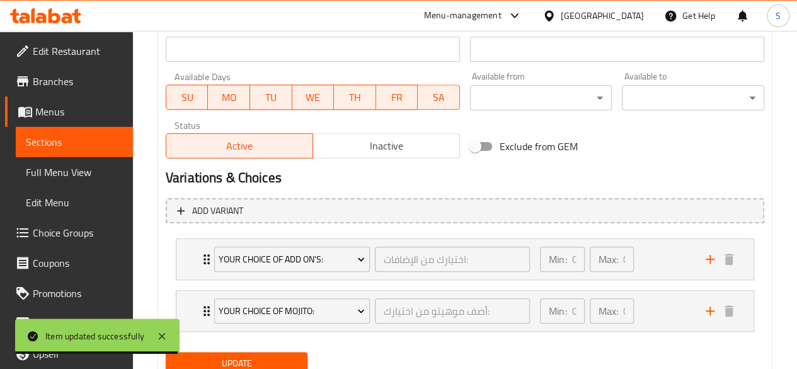
click at [214, 355] on span "Update" at bounding box center [237, 363] width 122 height 16
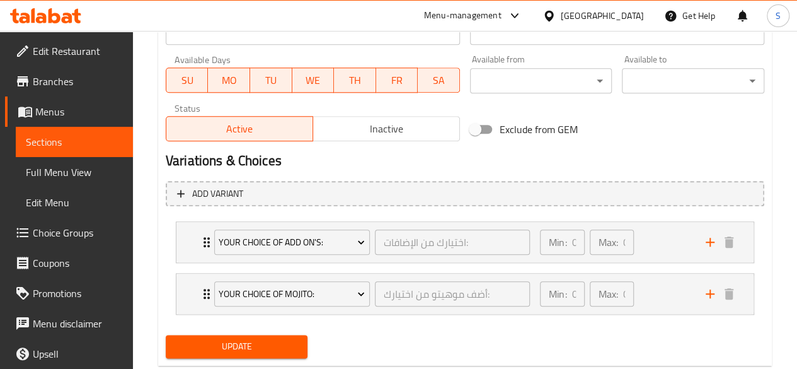
scroll to position [611, 0]
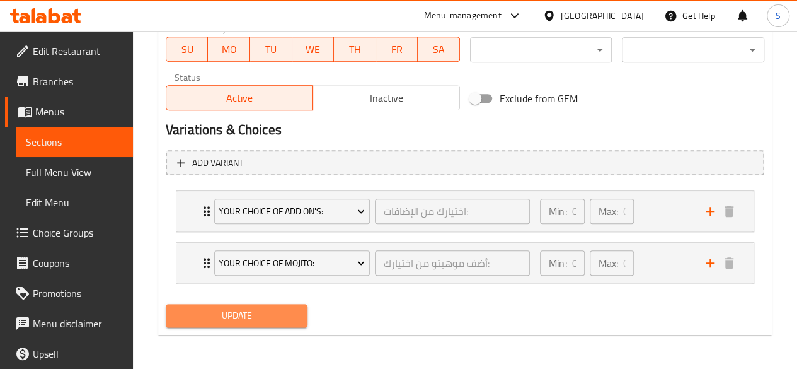
click at [232, 314] on span "Update" at bounding box center [237, 316] width 122 height 16
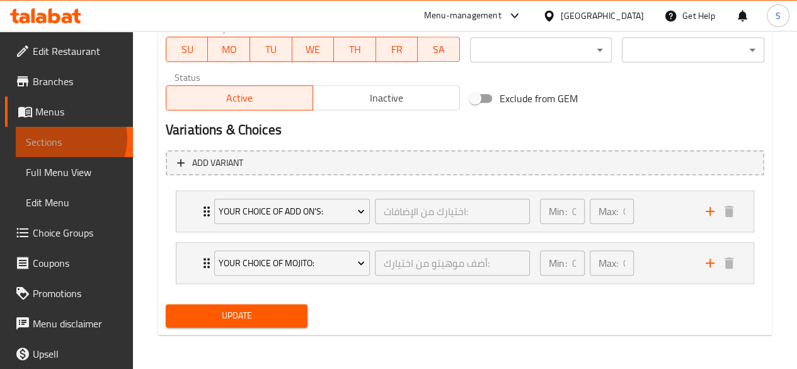
click at [66, 138] on span "Sections" at bounding box center [74, 141] width 97 height 15
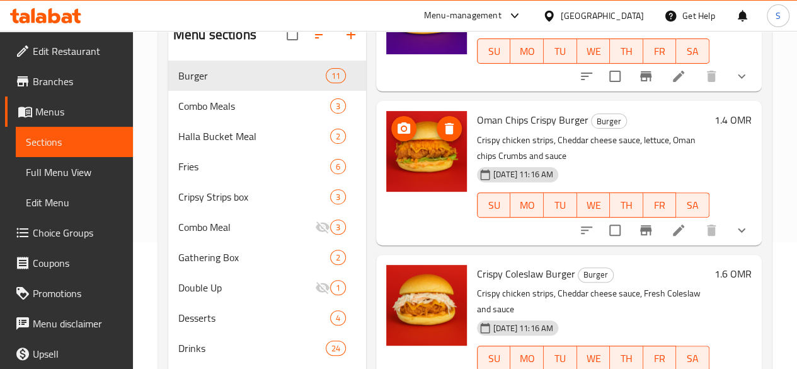
scroll to position [112, 0]
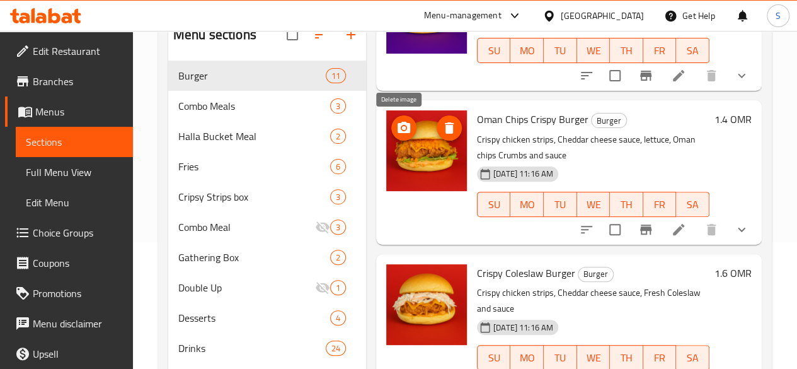
click at [437, 119] on button "delete image" at bounding box center [449, 127] width 25 height 25
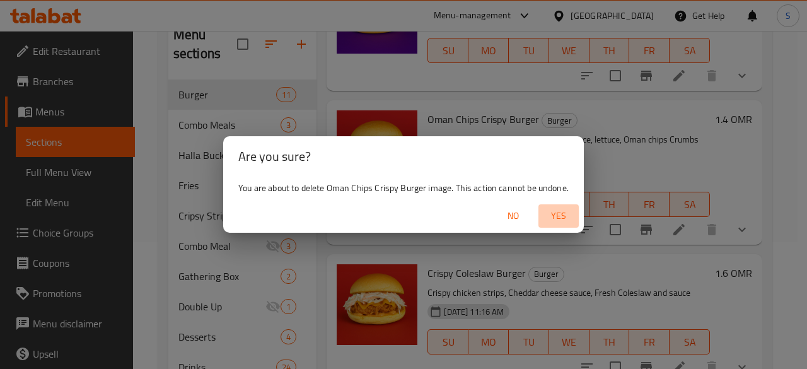
click at [560, 216] on span "Yes" at bounding box center [558, 216] width 30 height 16
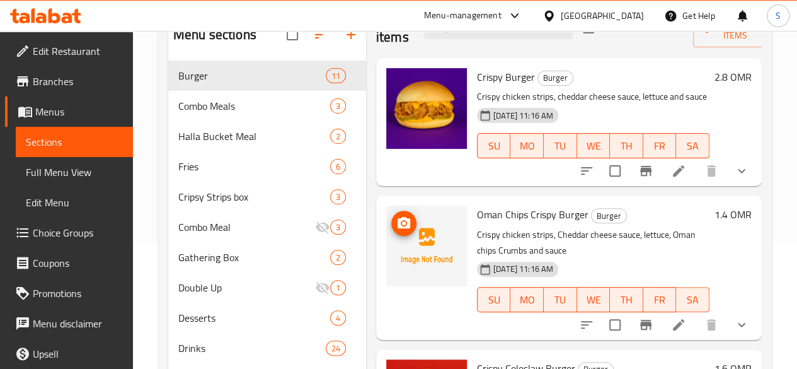
scroll to position [16, 0]
